Goal: Task Accomplishment & Management: Use online tool/utility

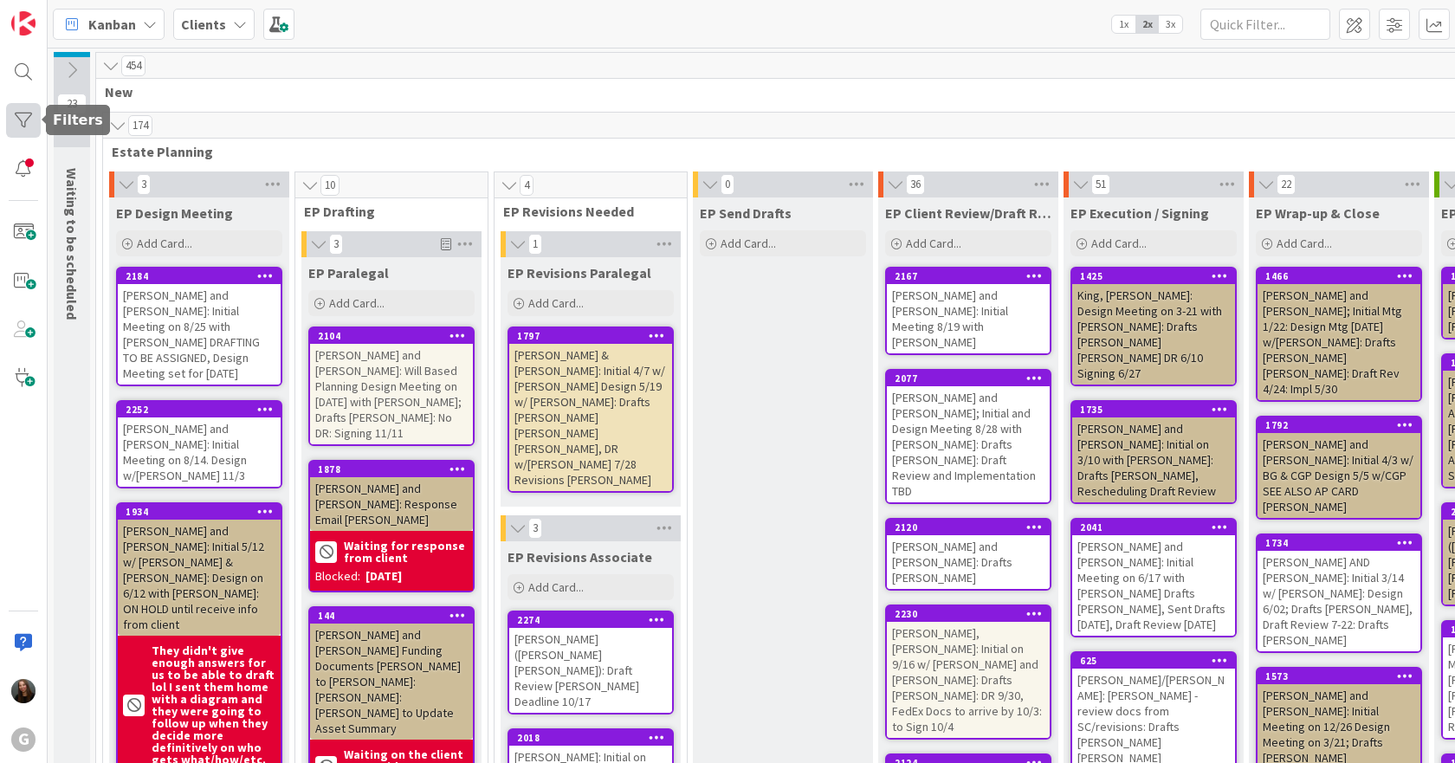
click at [27, 114] on div at bounding box center [23, 120] width 35 height 35
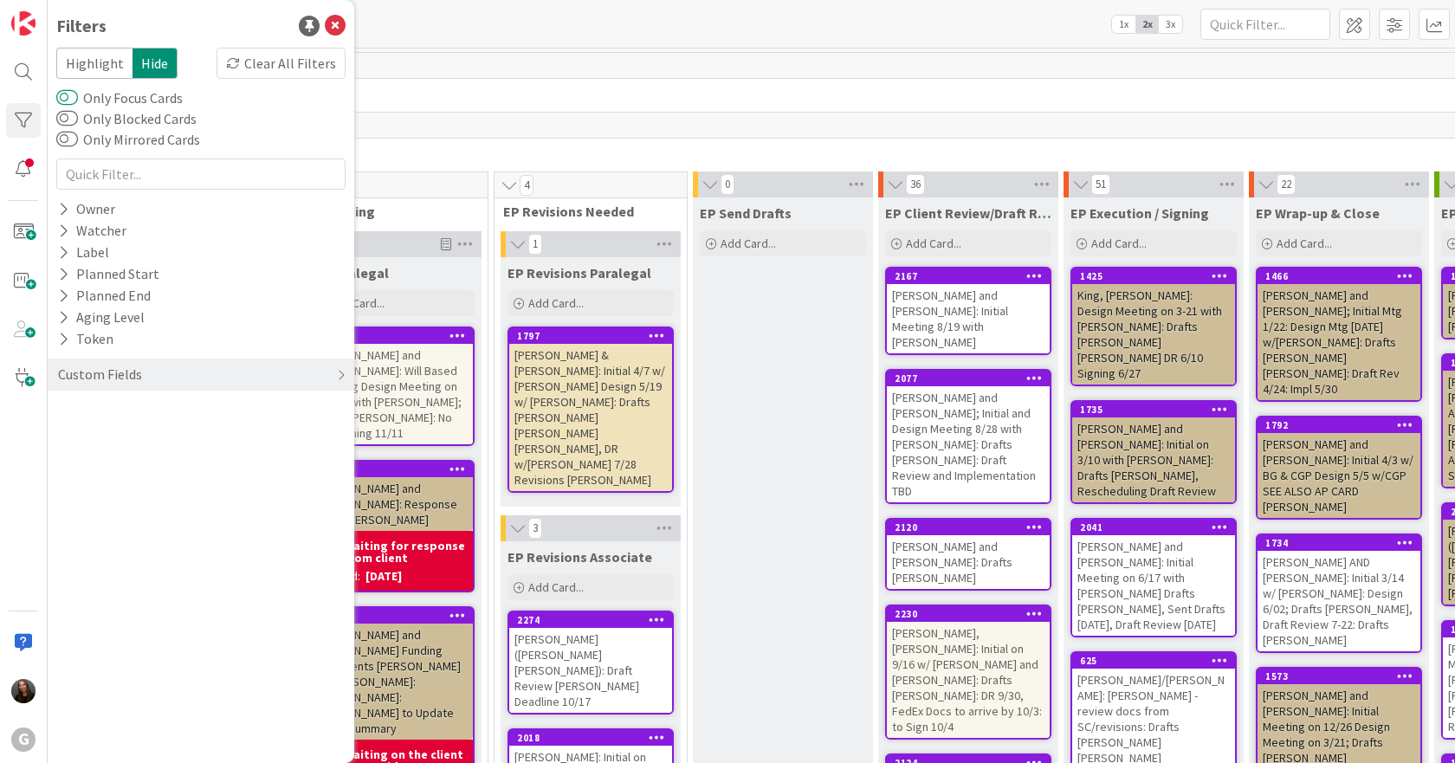
click at [64, 96] on button "Only Focus Cards" at bounding box center [67, 97] width 22 height 17
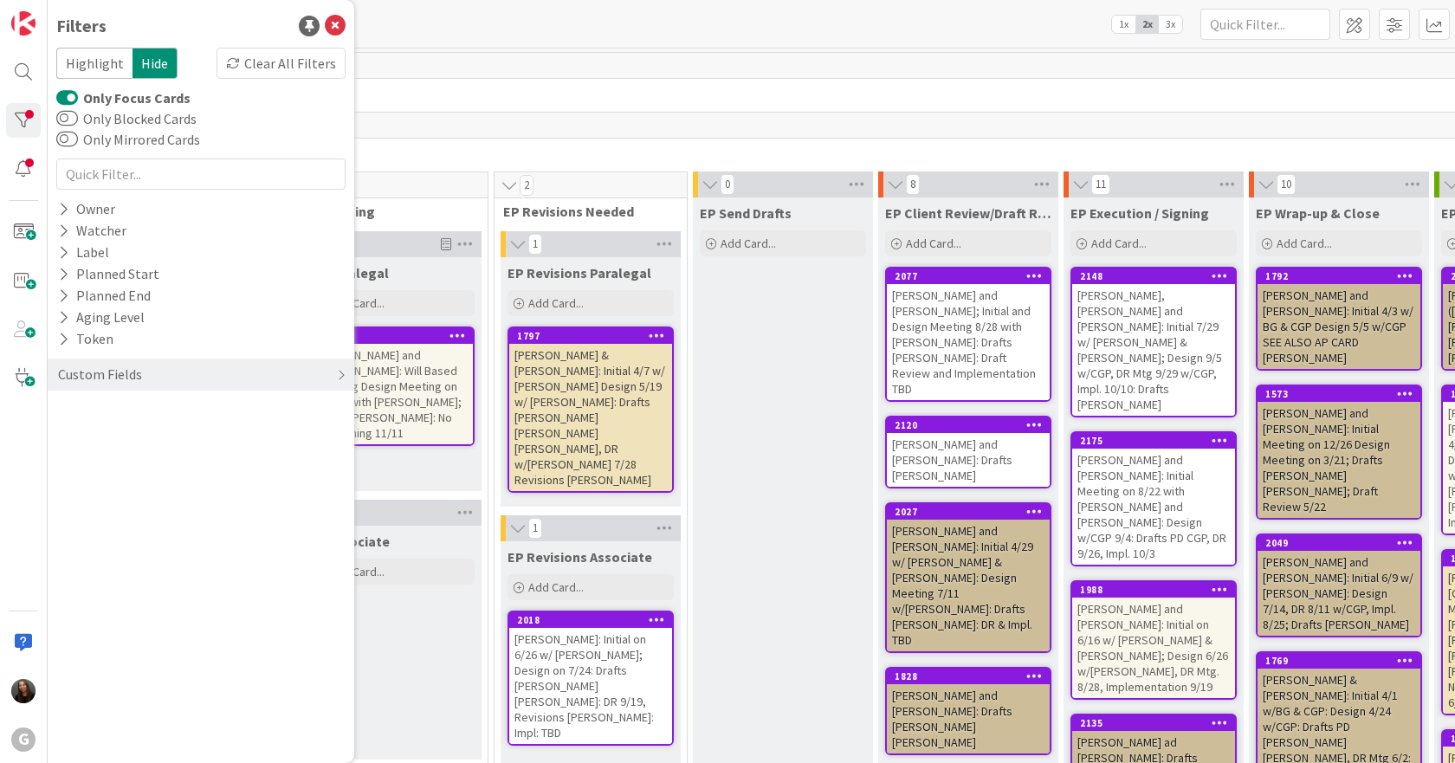
click at [1072, 8] on div "Kanban Clients 1x 2x 3x" at bounding box center [751, 24] width 1407 height 48
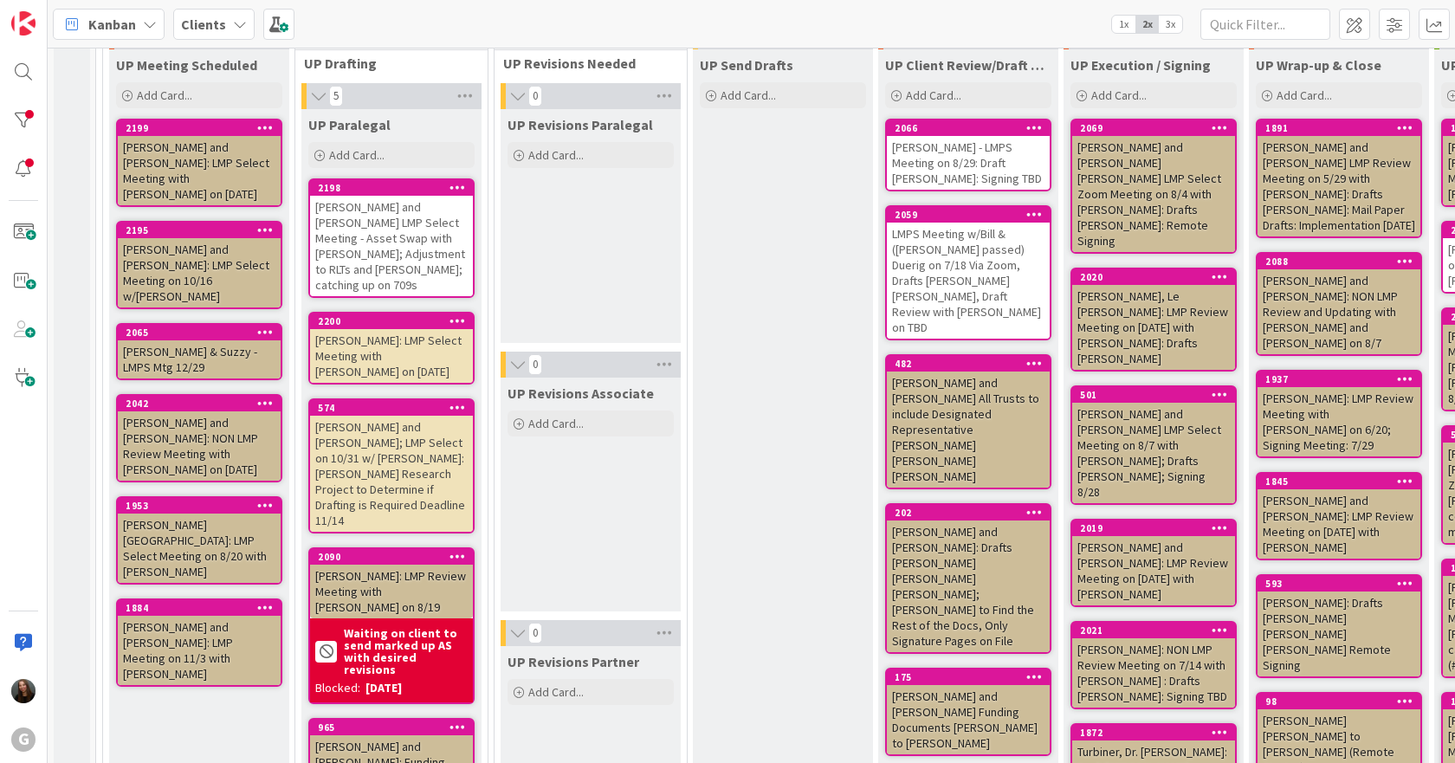
scroll to position [3654, 0]
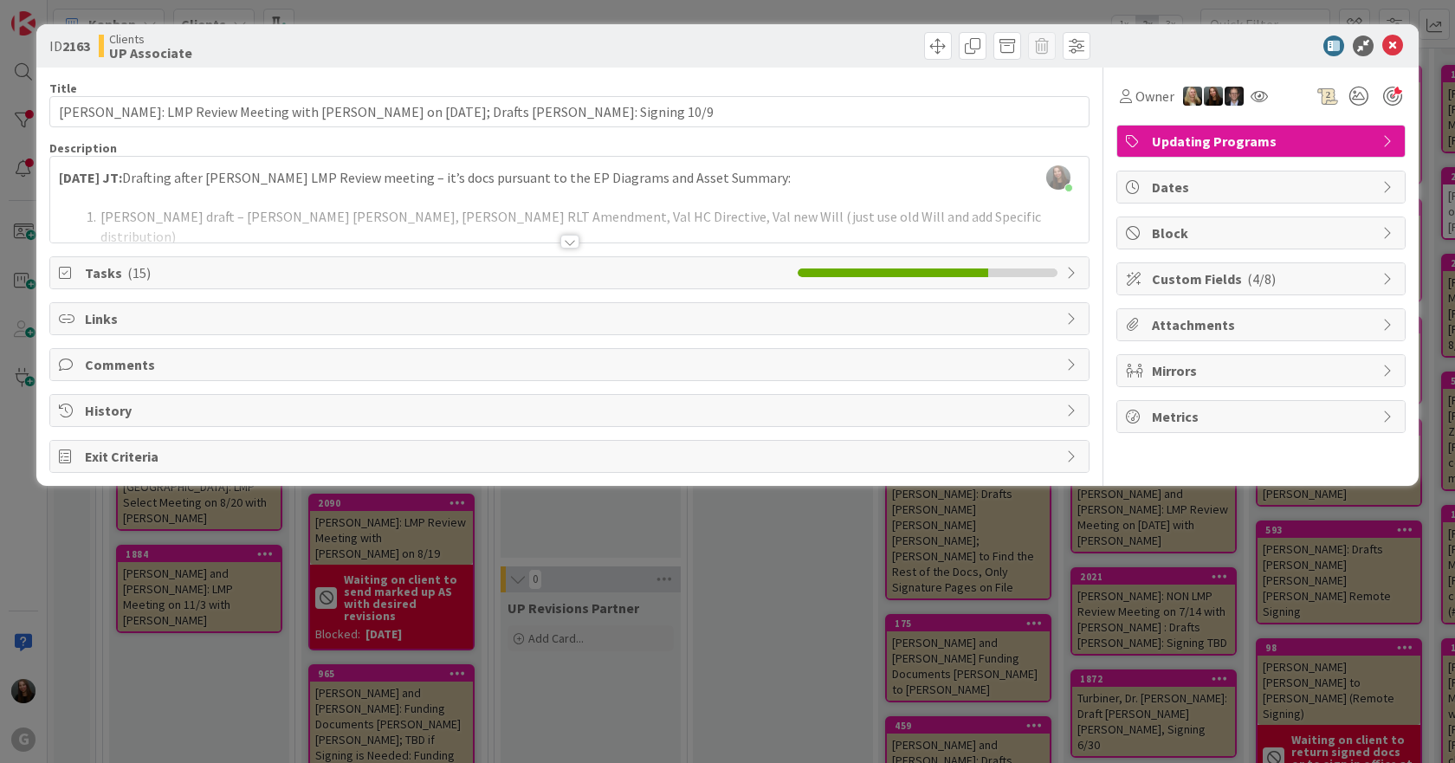
click at [1074, 273] on icon at bounding box center [1073, 273] width 14 height 14
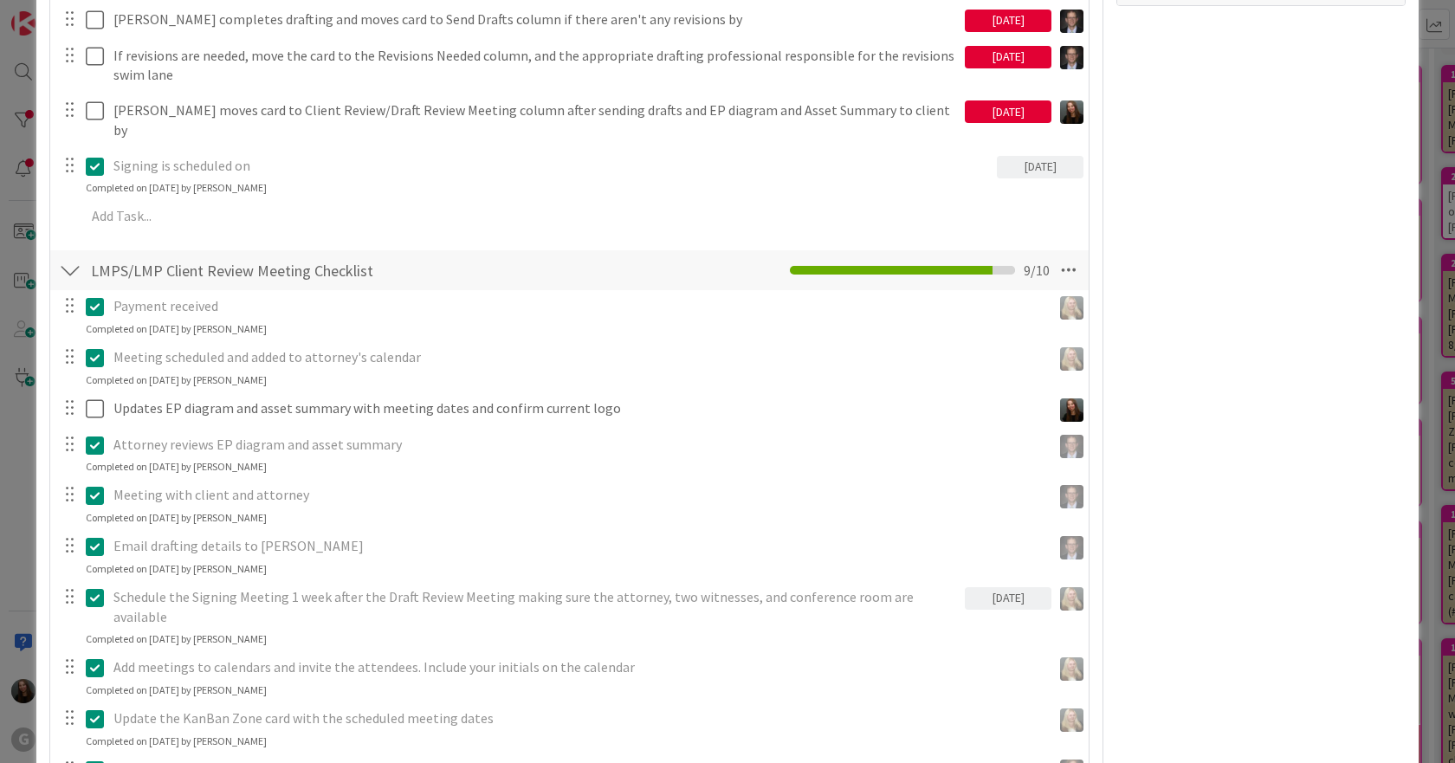
scroll to position [353, 0]
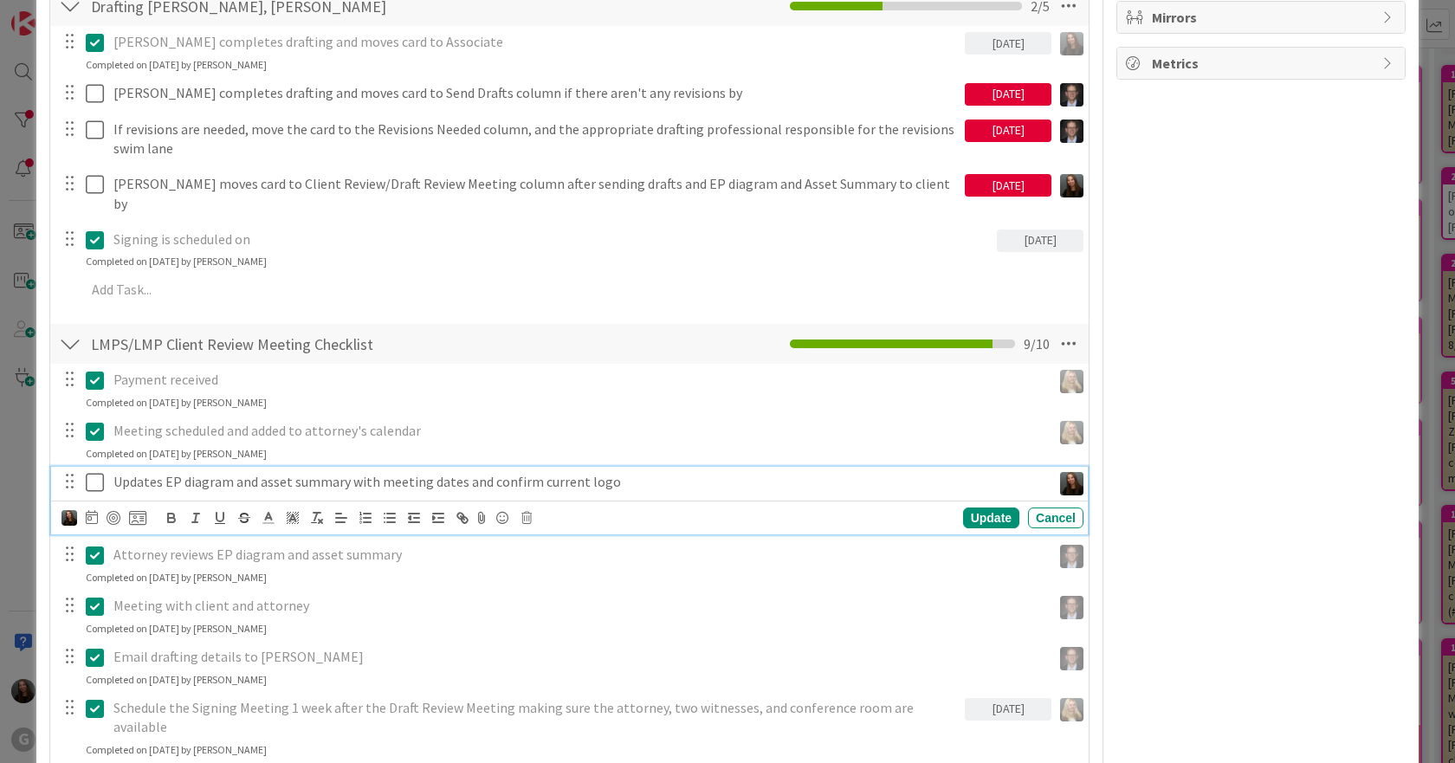
drag, startPoint x: 95, startPoint y: 464, endPoint x: 332, endPoint y: 442, distance: 237.5
click at [95, 472] on icon at bounding box center [95, 482] width 18 height 21
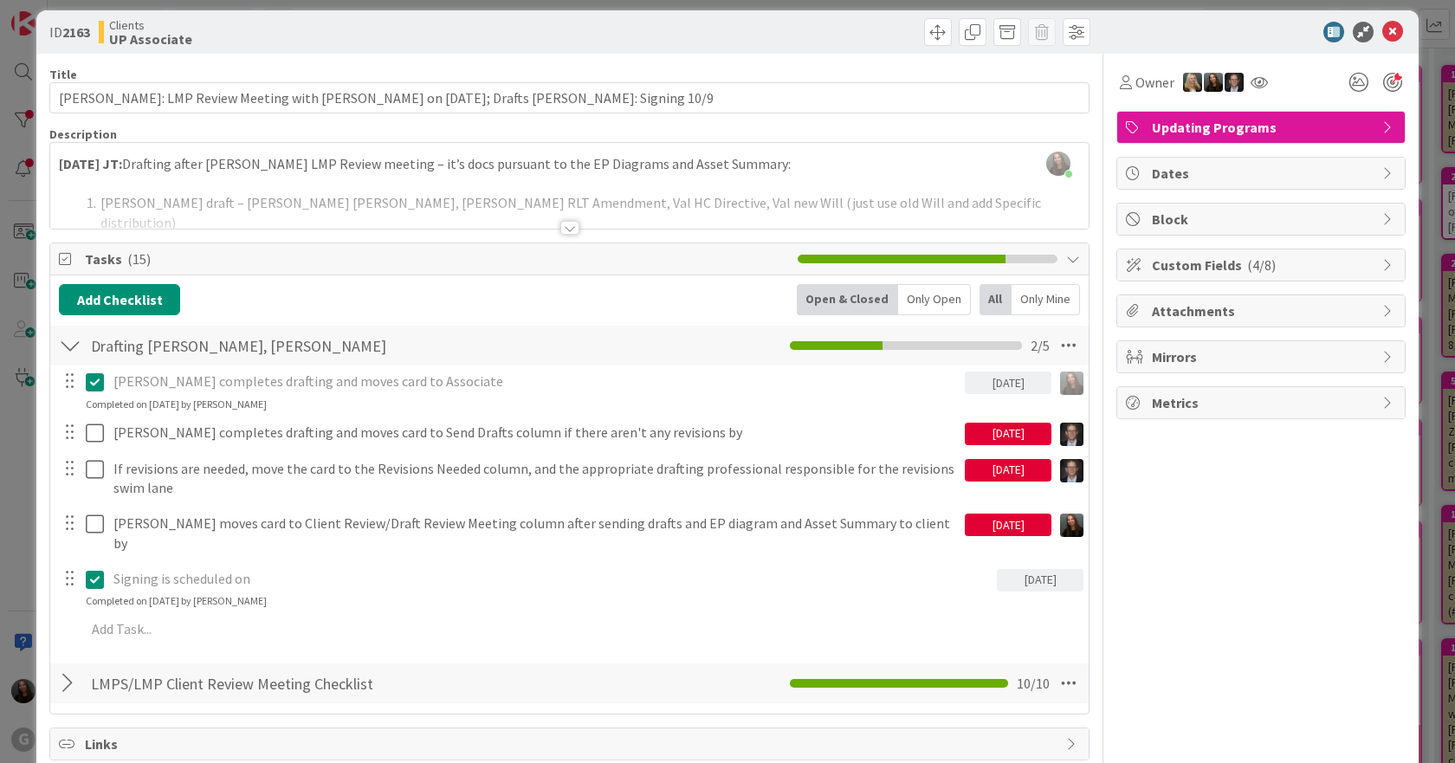
scroll to position [0, 0]
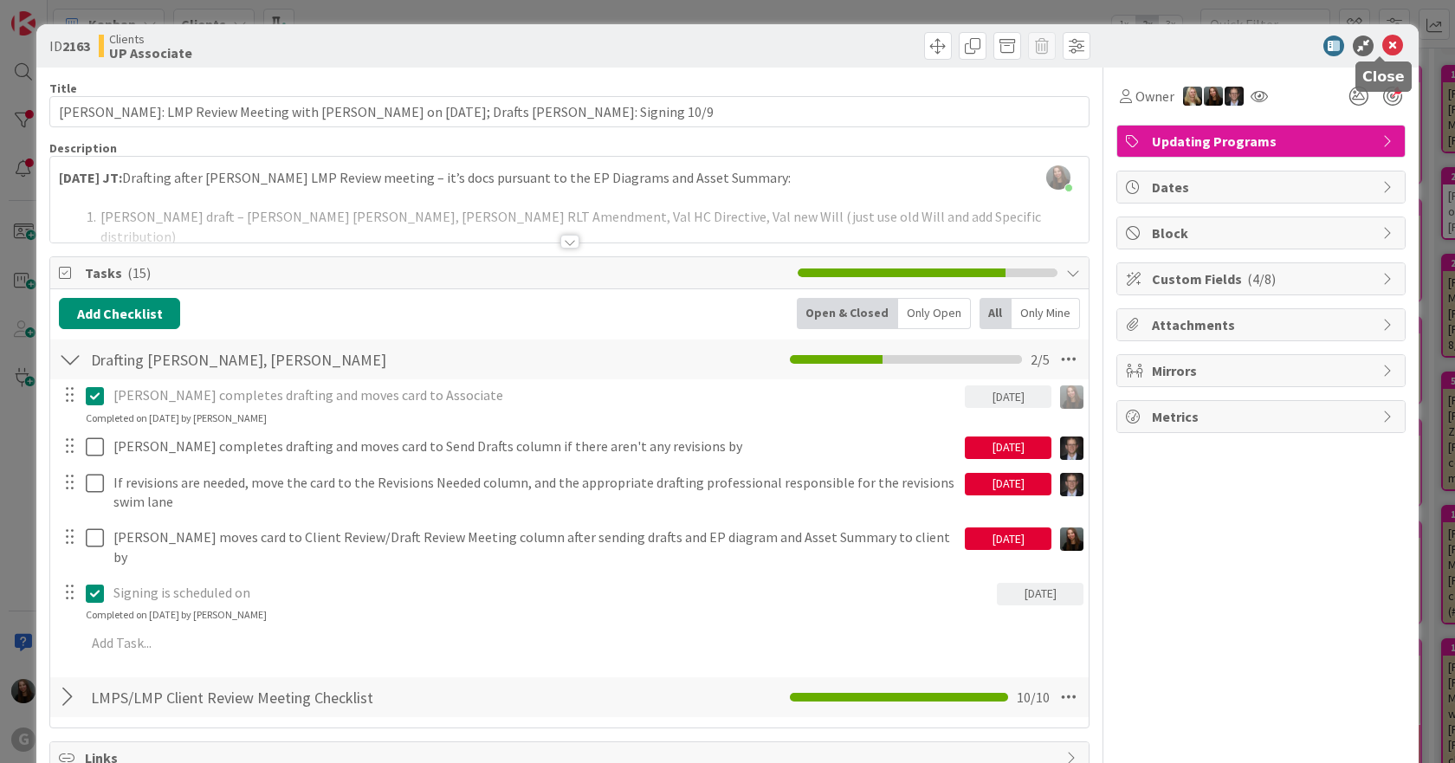
click at [1382, 42] on icon at bounding box center [1392, 46] width 21 height 21
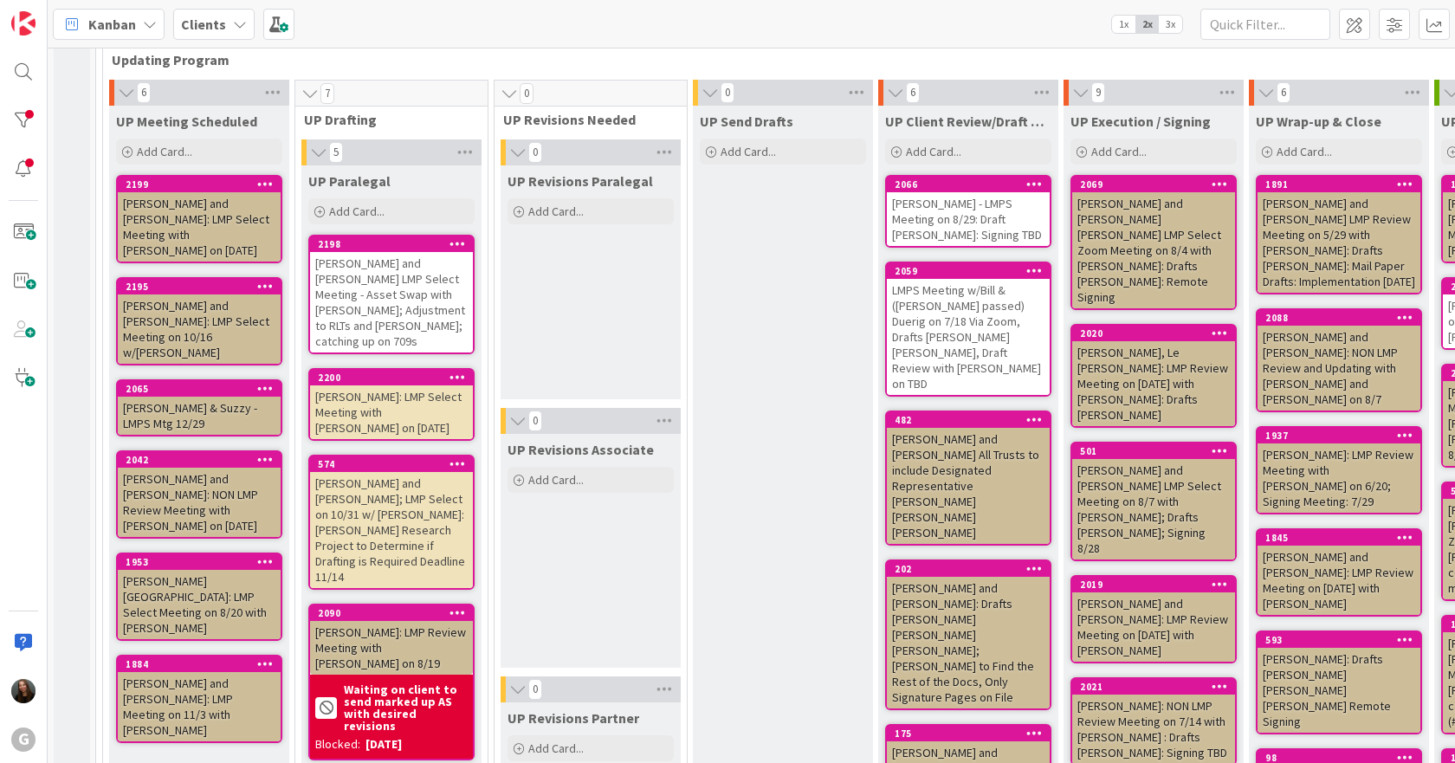
scroll to position [3551, 0]
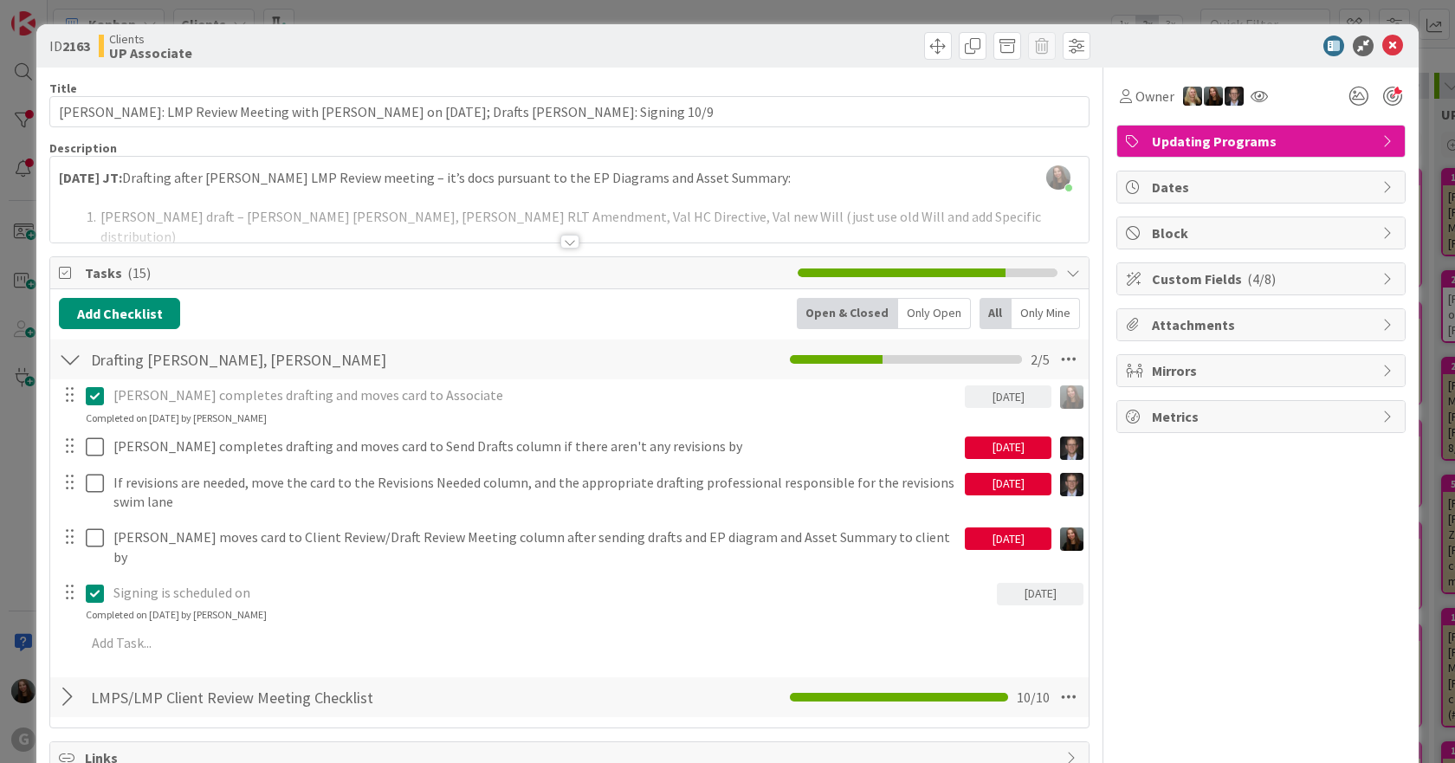
click at [560, 242] on div at bounding box center [569, 242] width 19 height 14
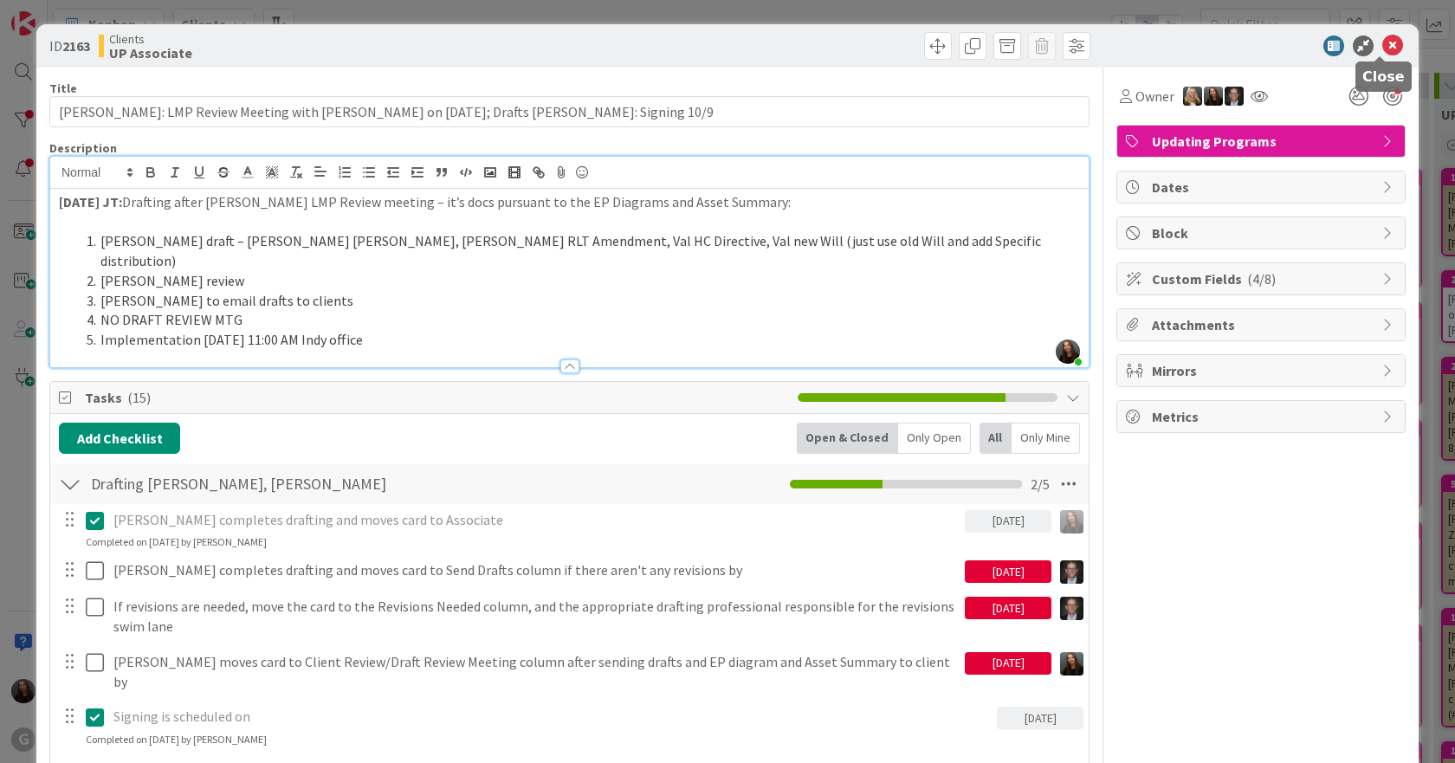
click at [1384, 47] on icon at bounding box center [1392, 46] width 21 height 21
